Goal: Task Accomplishment & Management: Complete application form

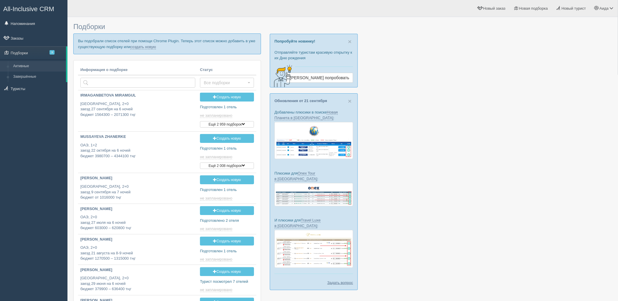
type input "[DATE] 12:55"
click at [143, 47] on link "создать новую" at bounding box center [143, 47] width 26 height 5
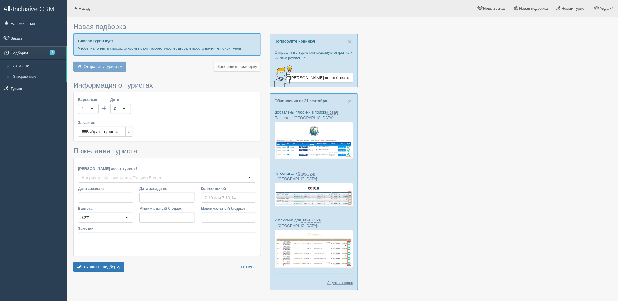
type input "7"
type input "1283600"
type input "1714700"
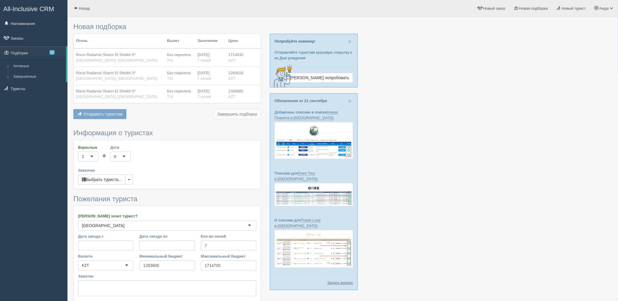
scroll to position [48, 0]
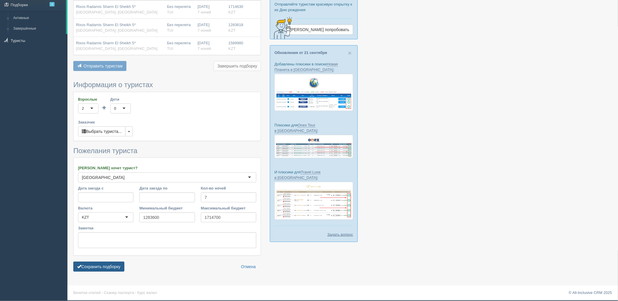
click at [115, 269] on button "Сохранить подборку" at bounding box center [98, 266] width 51 height 10
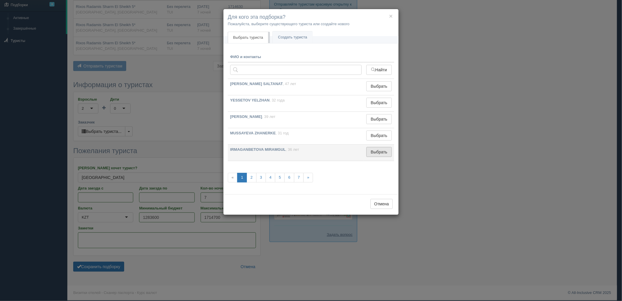
click at [385, 155] on button "Выбрать" at bounding box center [379, 152] width 25 height 10
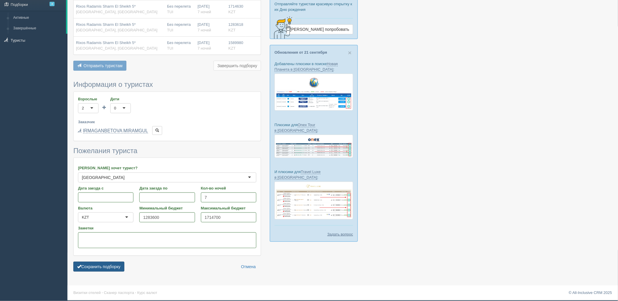
click at [118, 268] on button "Сохранить подборку" at bounding box center [98, 266] width 51 height 10
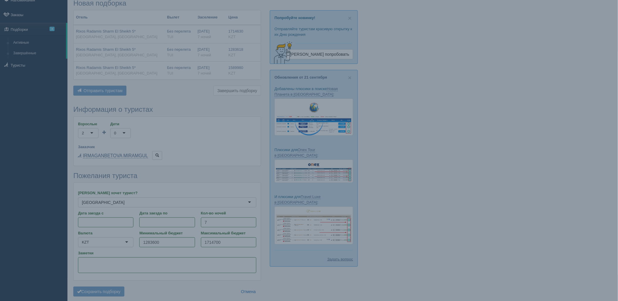
scroll to position [16, 0]
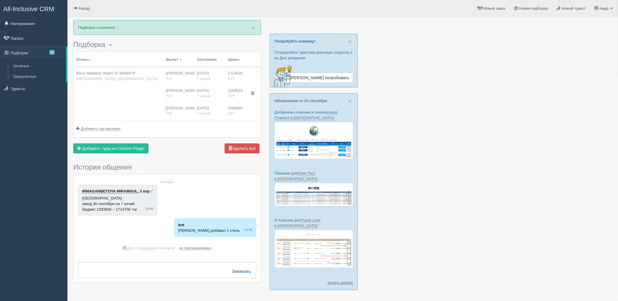
click at [184, 110] on div "[PERSON_NAME] [GEOGRAPHIC_DATA]" at bounding box center [179, 111] width 26 height 11
type input "Rixos Radamis Sharm El Sheikh 5*"
type input "[GEOGRAPHIC_DATA]"
type input "Шарм-эль-Шейх"
type input "1714630.00"
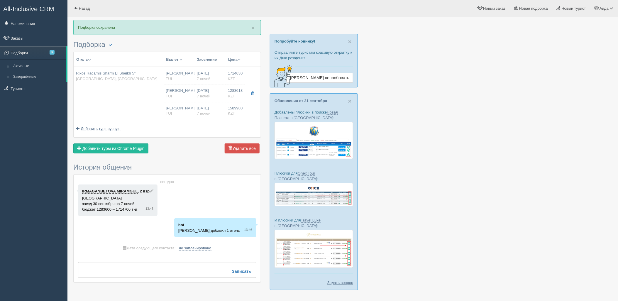
type input "[PERSON_NAME]"
type input "Шарм-эль-Шейх SSH"
type input "08:50"
type input "13:30"
type input "Air Astana"
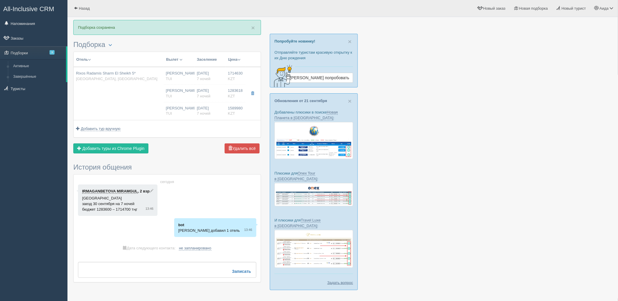
type input "14:30"
type input "22:25"
type input "7"
type input "SUPERIOR ROOM BLUE PLANET"
type input "Ultra All Inclusive"
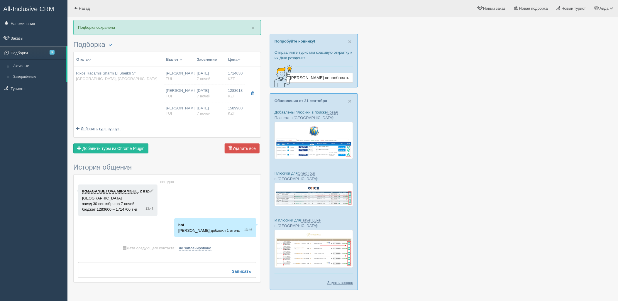
type input "TUI"
type input "[URL][DOMAIN_NAME]"
type input "1283618.00"
type input "[PERSON_NAME]"
type input "Шарм-эль-Шейх SSH"
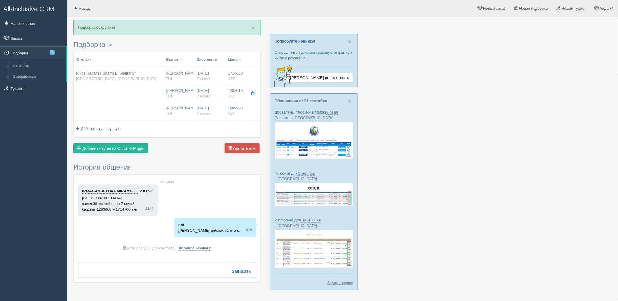
type input "08:50"
type input "13:30"
type input "Air Astana"
type input "14:30"
type input "22:25"
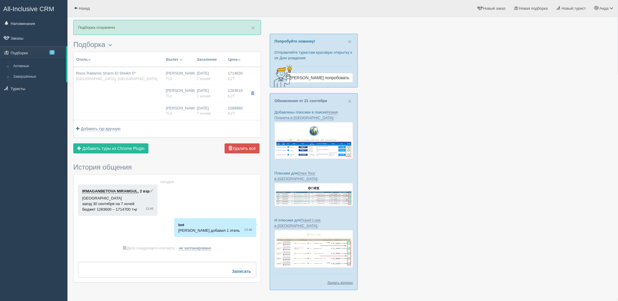
type input "7"
type input "SUPERIOR ROOM BLUE PLANET"
type input "Ultra All Inclusive"
type input "TUI"
type input "[URL][DOMAIN_NAME]"
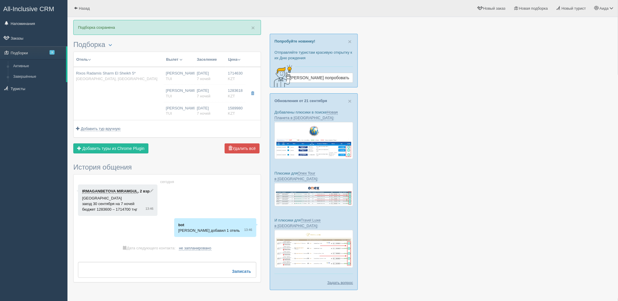
type input "1589980.00"
type input "[PERSON_NAME]"
type input "Шарм-эль-Шейх SSH"
type input "08:50"
type input "13:30"
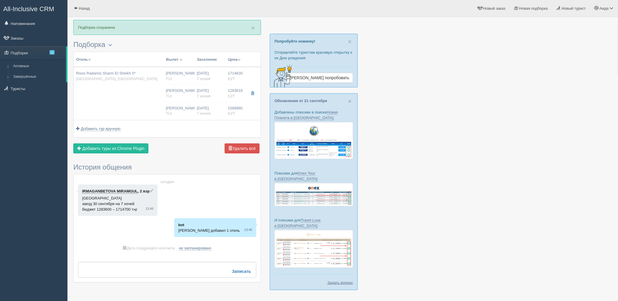
type input "Air Astana"
type input "14:30"
type input "22:25"
type input "7"
type input "SUPERIOR ROOM BLUE PLANET"
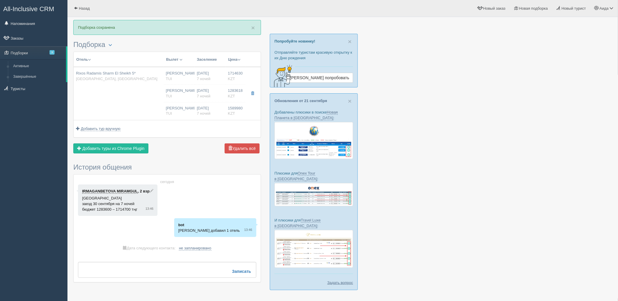
type input "Ultra All Inclusive"
type input "TUI"
type input "[URL][DOMAIN_NAME]"
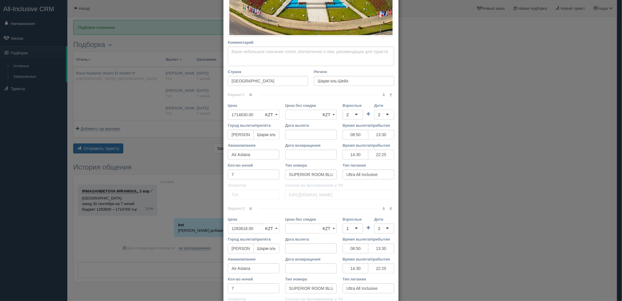
scroll to position [180, 0]
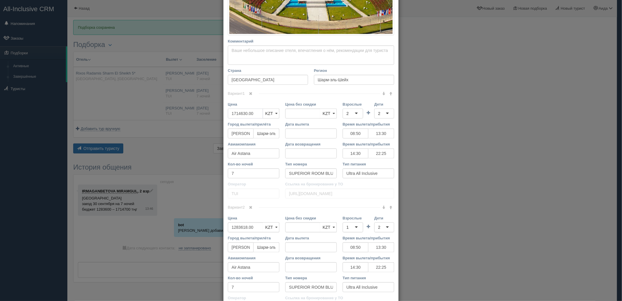
drag, startPoint x: 257, startPoint y: 115, endPoint x: 228, endPoint y: 115, distance: 29.0
click at [228, 115] on input "1714630.00" at bounding box center [245, 113] width 35 height 10
type input "1714630.00"
type input "1697500"
drag, startPoint x: 254, startPoint y: 226, endPoint x: 224, endPoint y: 227, distance: 29.6
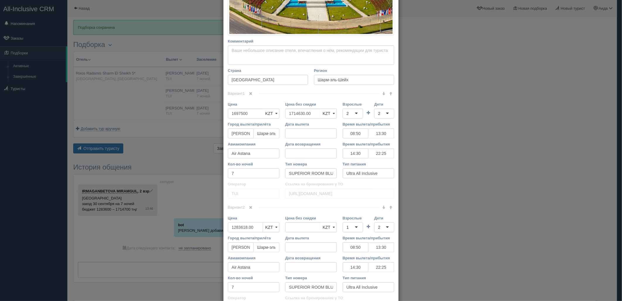
click at [225, 227] on div "Цена 1283618.00 KZT USD EUR KZT KZT USD EUR" at bounding box center [253, 225] width 57 height 20
type input "1283618.00"
type input "1270800"
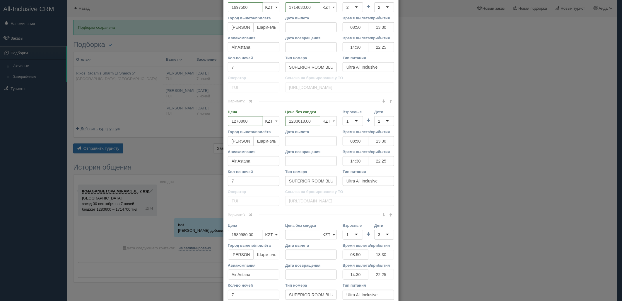
scroll to position [287, 0]
drag, startPoint x: 255, startPoint y: 231, endPoint x: 216, endPoint y: 233, distance: 39.0
click at [216, 233] on div "× Редактировать тур Название отеля Rixos Radamis Sharm El Sheikh 5* Ссылка на о…" at bounding box center [311, 150] width 622 height 301
type input "1589980.00"
type input "1574080"
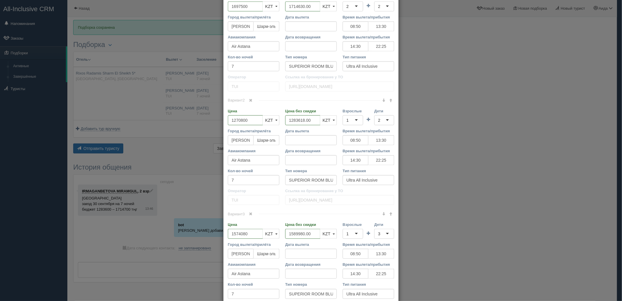
drag, startPoint x: 617, startPoint y: 178, endPoint x: 617, endPoint y: 183, distance: 5.9
click at [617, 183] on div "× Редактировать тур Название отеля Rixos Radamis Sharm El Sheikh 5* Ссылка на о…" at bounding box center [311, 150] width 622 height 301
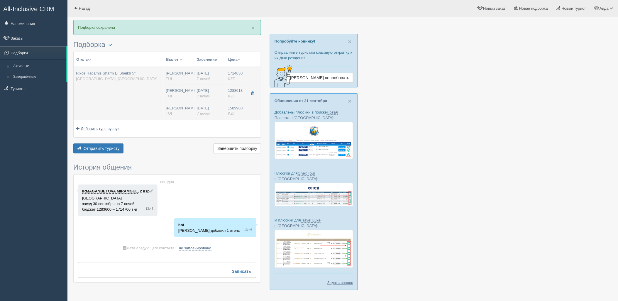
click at [219, 89] on div "[DATE] 7 ночей" at bounding box center [210, 93] width 26 height 11
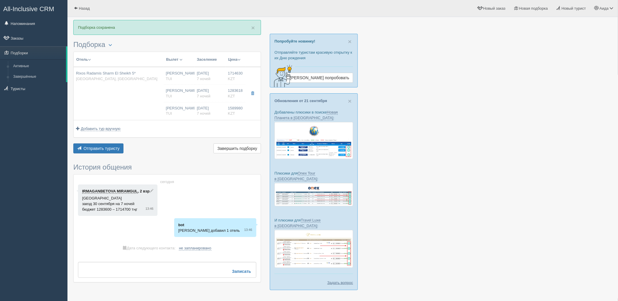
type input "1714630.00"
type input "08:50"
type input "13:30"
type input "14:30"
type input "22:25"
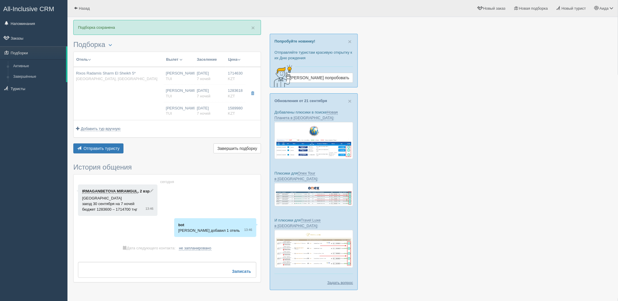
type input "1283618.00"
type input "08:50"
type input "13:30"
type input "14:30"
type input "22:25"
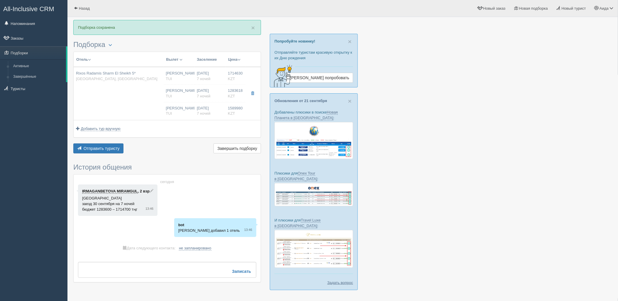
type input "1589980.00"
type input "08:50"
type input "13:30"
type input "14:30"
type input "22:25"
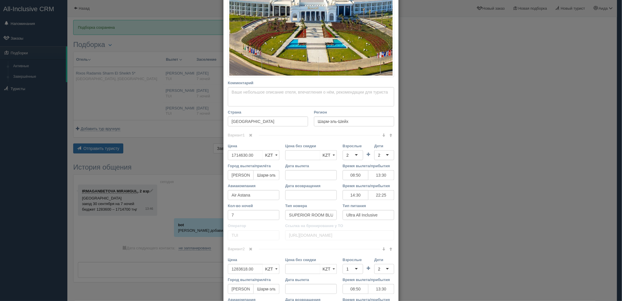
scroll to position [148, 0]
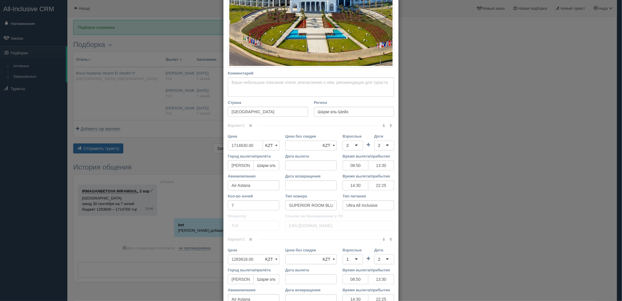
drag, startPoint x: 255, startPoint y: 145, endPoint x: 214, endPoint y: 147, distance: 40.8
click at [215, 147] on div "× Редактировать тур Название отеля Rixos Radamis Sharm El Sheikh 5* Ссылка на о…" at bounding box center [311, 150] width 622 height 301
type input "1714630.00"
type input "1697500"
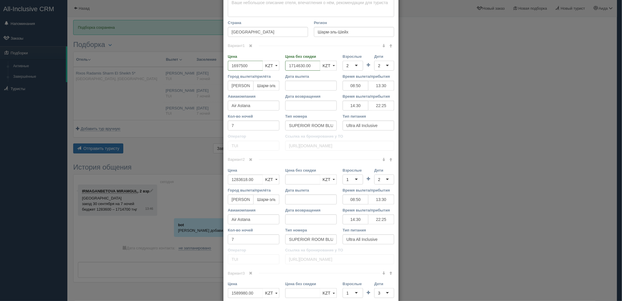
scroll to position [236, 0]
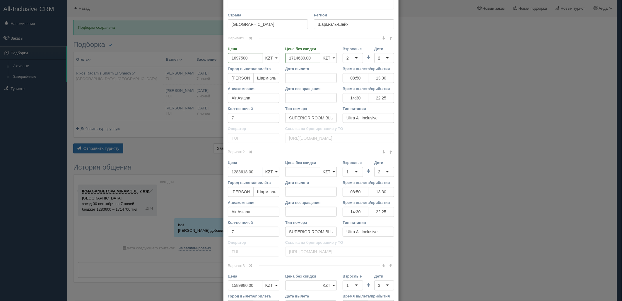
drag, startPoint x: 253, startPoint y: 168, endPoint x: 227, endPoint y: 170, distance: 26.5
click at [228, 171] on input "1283618.00" at bounding box center [245, 172] width 35 height 10
type input "1283618.00"
type input "1270800"
drag, startPoint x: 256, startPoint y: 286, endPoint x: 229, endPoint y: 288, distance: 26.2
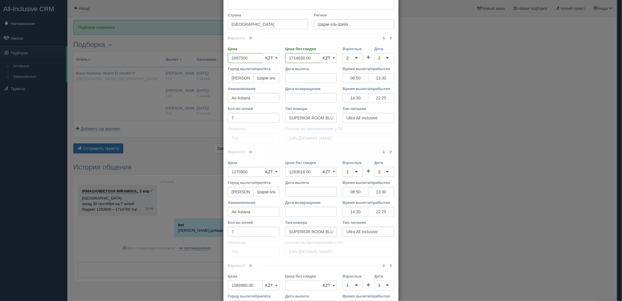
click at [229, 288] on input "1589980.00" at bounding box center [245, 285] width 35 height 10
type input "1589980.00"
type input "1574080"
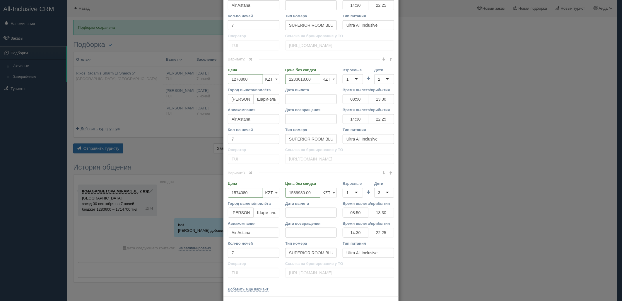
scroll to position [350, 0]
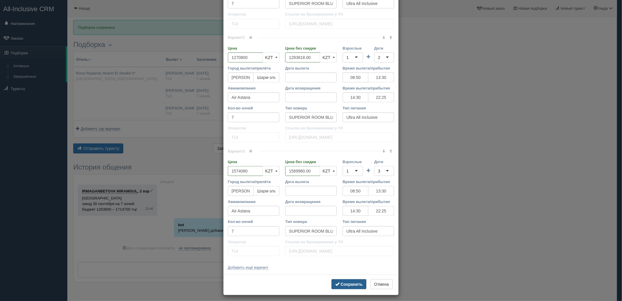
click at [349, 282] on b "Сохранить" at bounding box center [352, 284] width 22 height 5
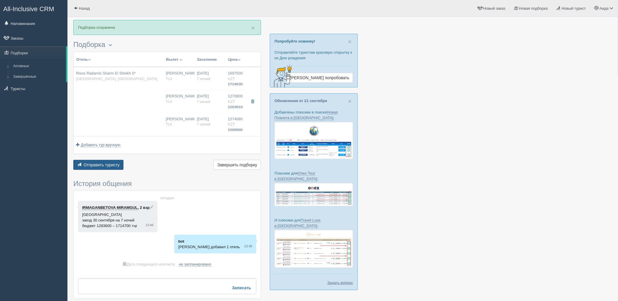
click at [110, 161] on button "Отправить туристу Отправить" at bounding box center [98, 165] width 50 height 10
